Goal: Information Seeking & Learning: Learn about a topic

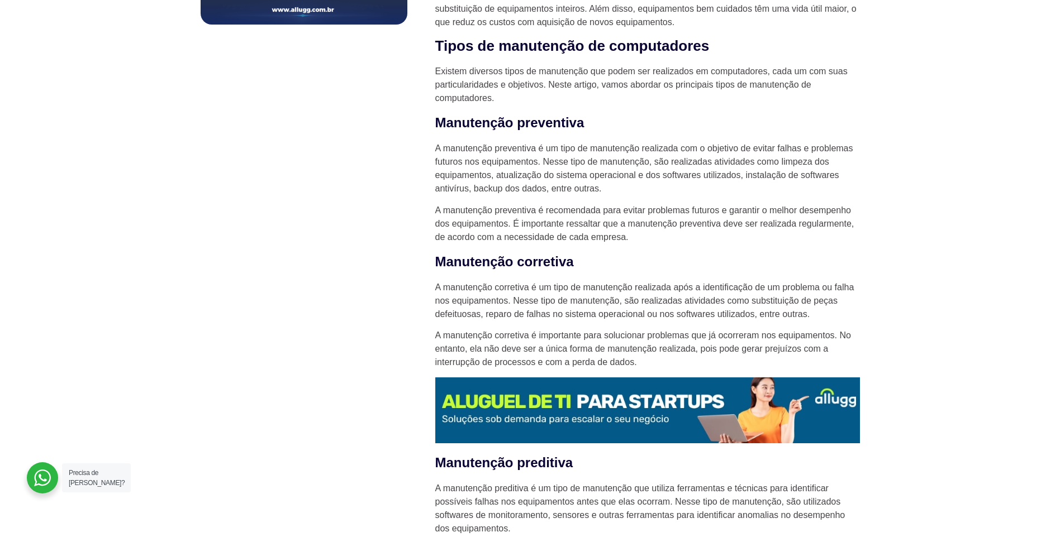
scroll to position [894, 0]
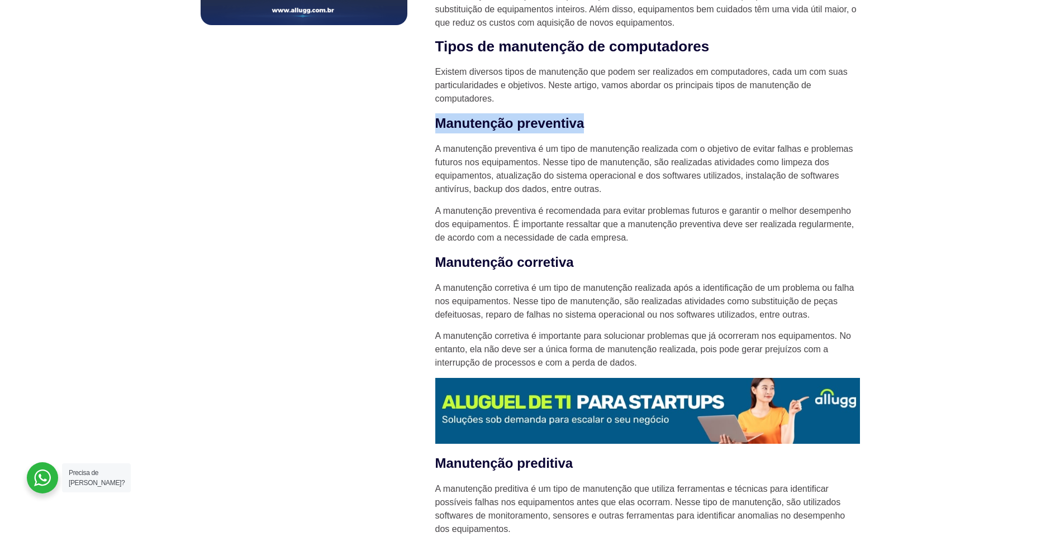
drag, startPoint x: 435, startPoint y: 125, endPoint x: 590, endPoint y: 130, distance: 155.4
click at [590, 130] on h3 "Manutenção preventiva" at bounding box center [647, 123] width 425 height 20
copy h3 "Manutenção preventiva"
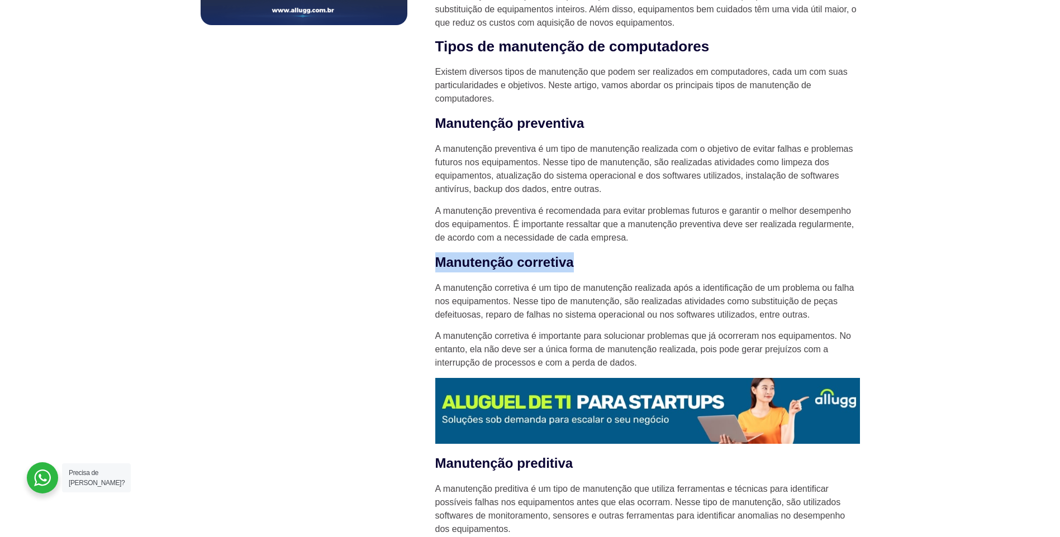
drag, startPoint x: 434, startPoint y: 261, endPoint x: 584, endPoint y: 260, distance: 149.7
copy h3 "Manutenção corretiva"
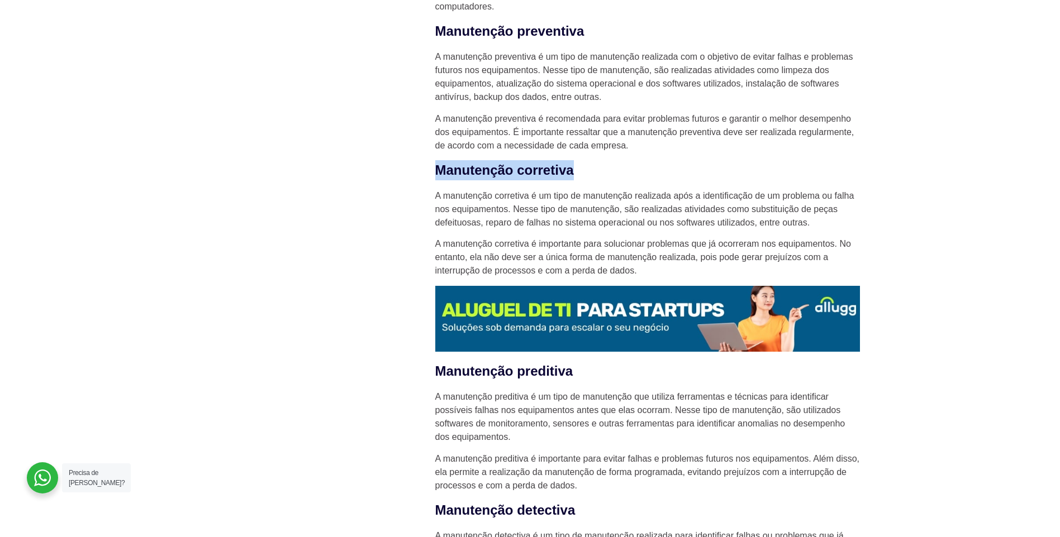
scroll to position [1005, 0]
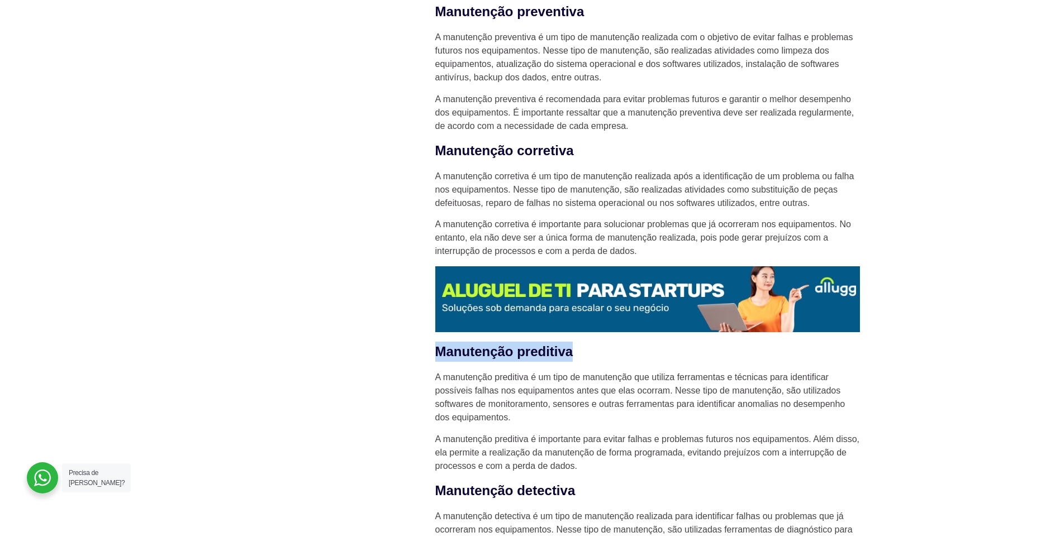
drag, startPoint x: 432, startPoint y: 352, endPoint x: 573, endPoint y: 346, distance: 140.9
copy h3 "Manutenção preditiva"
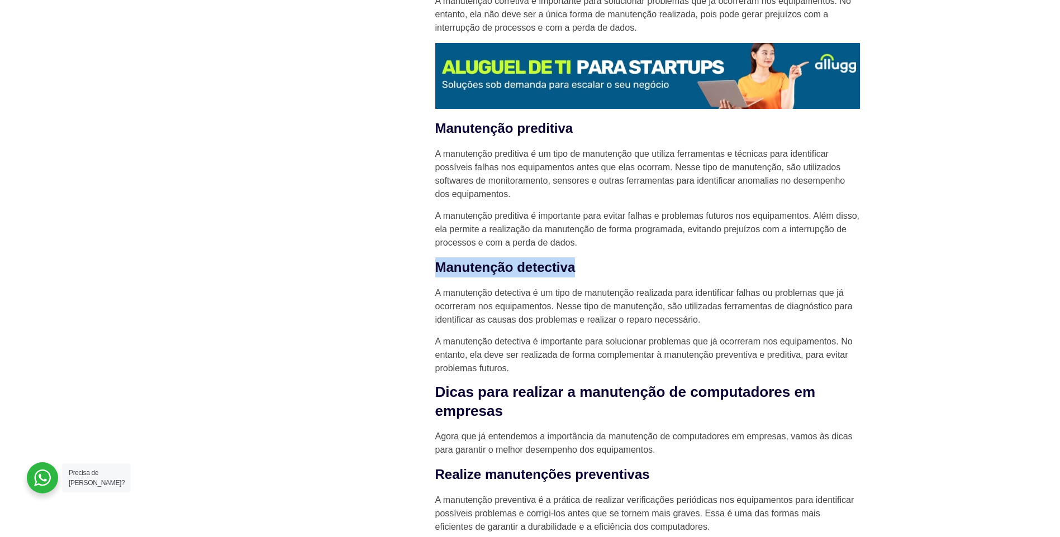
drag, startPoint x: 436, startPoint y: 265, endPoint x: 600, endPoint y: 266, distance: 163.7
click at [600, 266] on h3 "Manutenção detectiva" at bounding box center [647, 268] width 425 height 20
copy h3 "Manutenção detectiva"
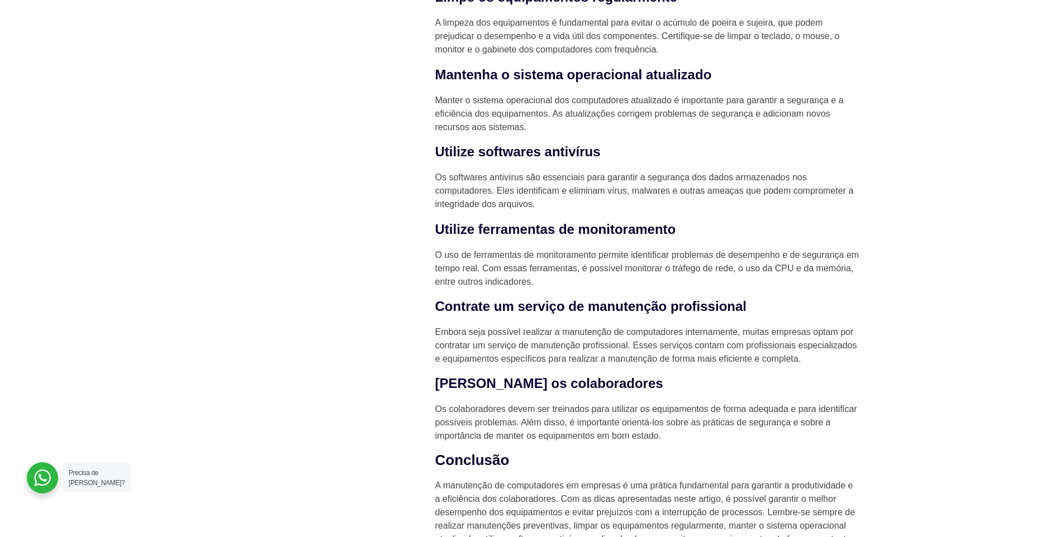
scroll to position [1787, 0]
